Goal: Task Accomplishment & Management: Manage account settings

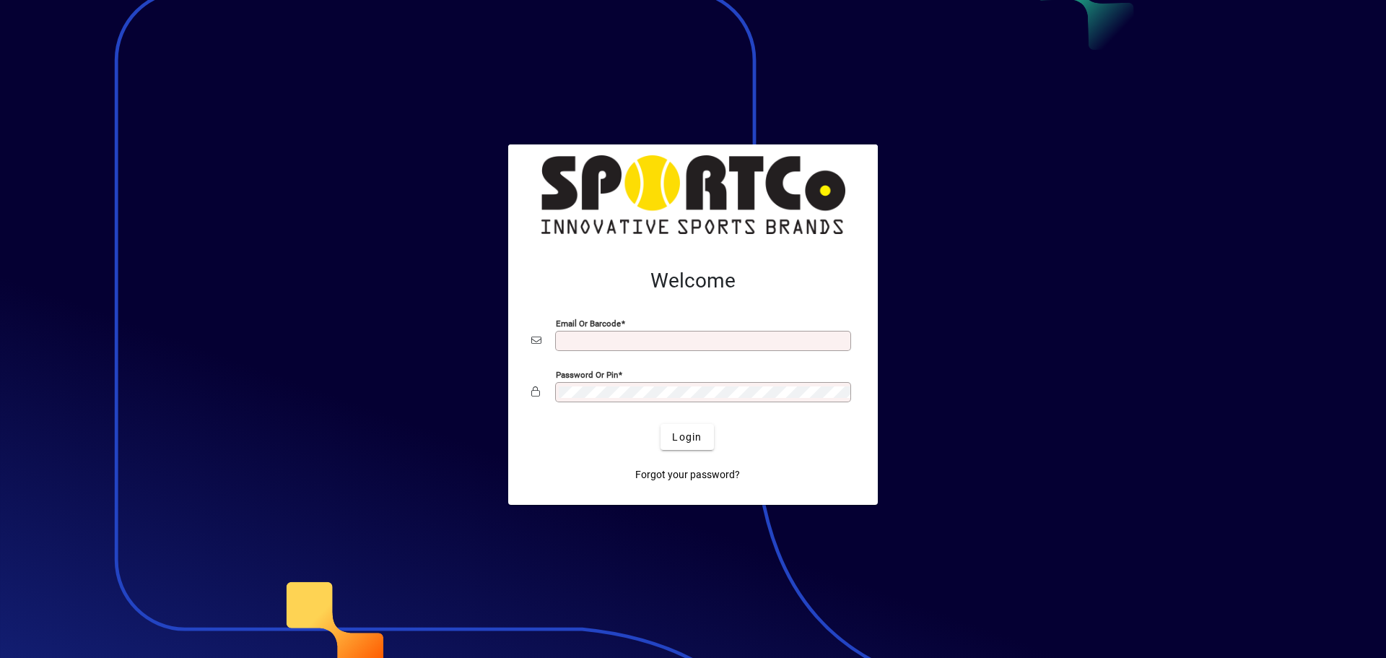
type input "**********"
click at [1009, 447] on div at bounding box center [693, 329] width 1386 height 658
